Goal: Task Accomplishment & Management: Complete application form

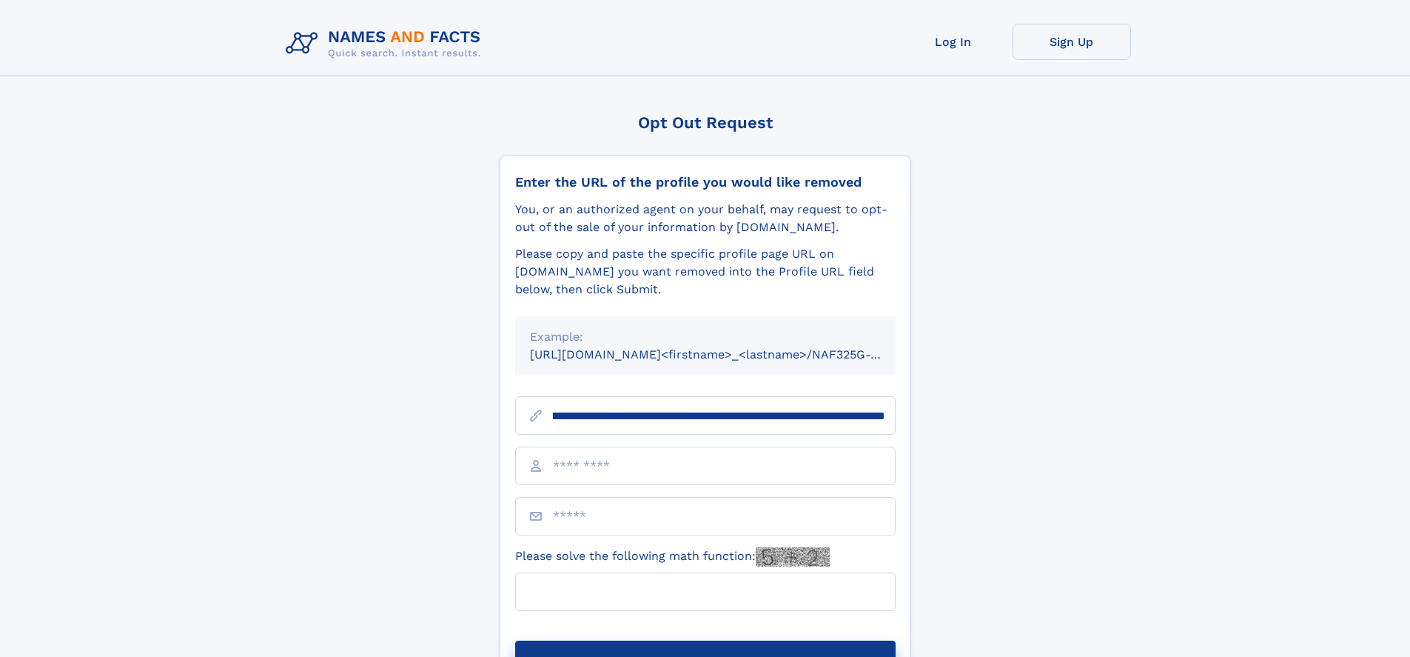
scroll to position [0, 173]
type input "**********"
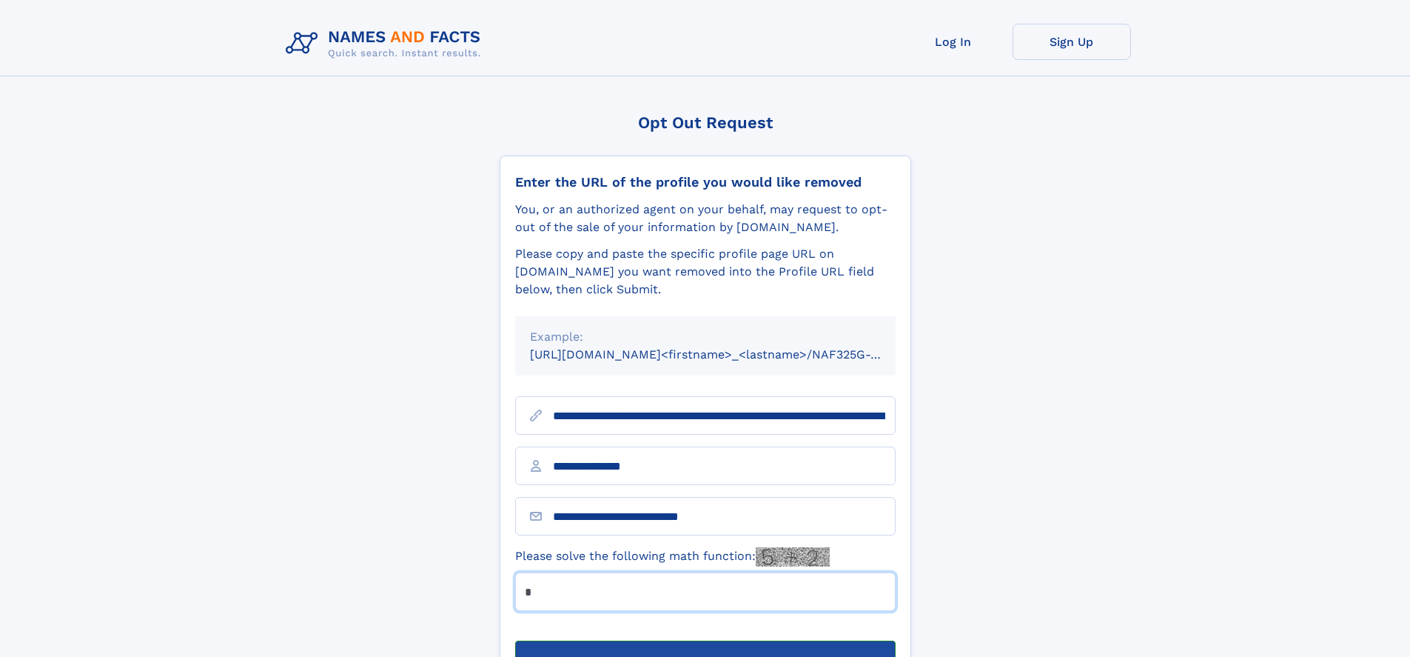
type input "*"
click at [705, 640] on button "Submit Opt Out Request" at bounding box center [705, 663] width 381 height 47
